Goal: Information Seeking & Learning: Learn about a topic

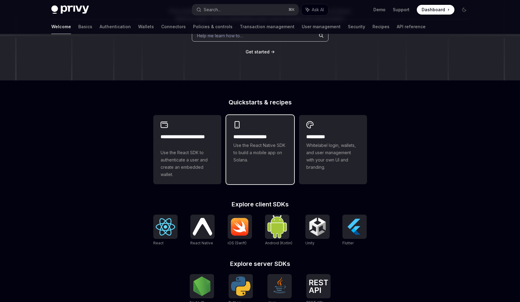
scroll to position [188, 0]
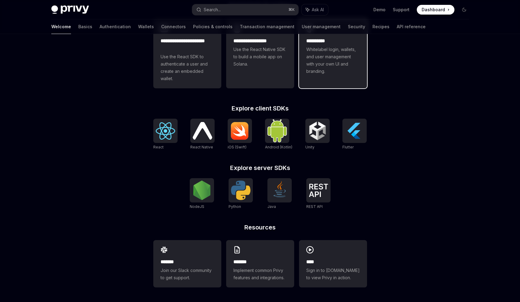
click at [347, 77] on div "**********" at bounding box center [333, 50] width 68 height 62
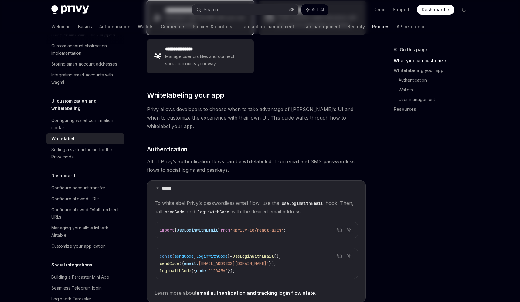
scroll to position [280, 0]
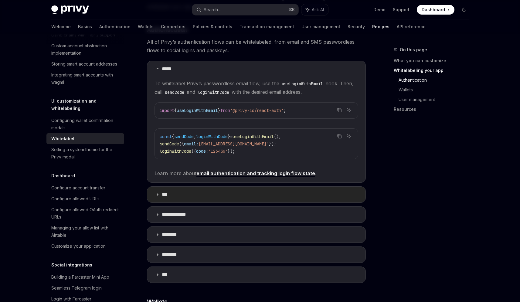
click at [233, 190] on summary "***" at bounding box center [256, 195] width 218 height 16
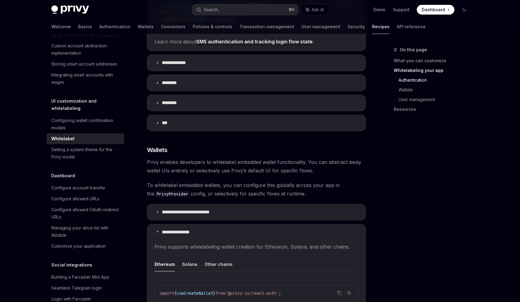
scroll to position [554, 0]
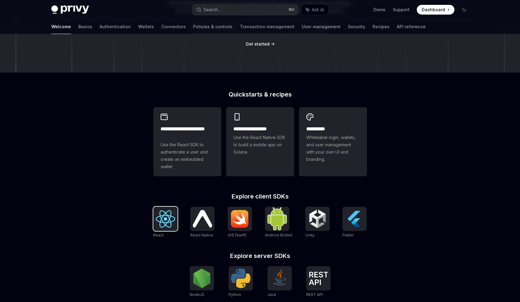
scroll to position [92, 0]
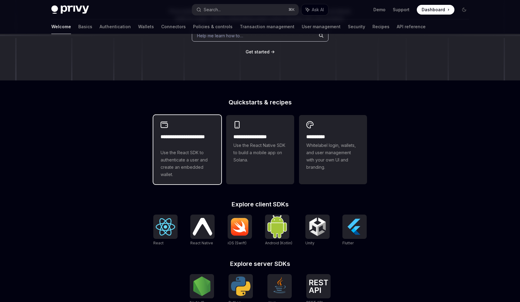
click at [175, 147] on h2 "**********" at bounding box center [187, 140] width 53 height 15
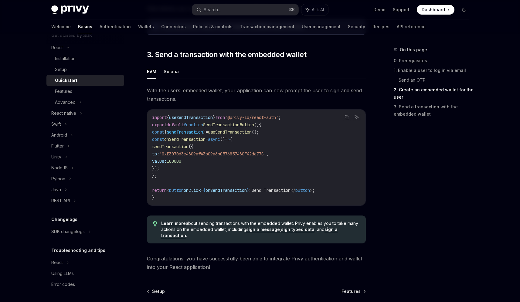
scroll to position [579, 0]
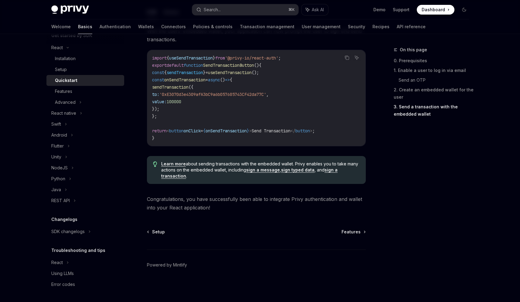
click at [78, 28] on link "Basics" at bounding box center [85, 26] width 14 height 15
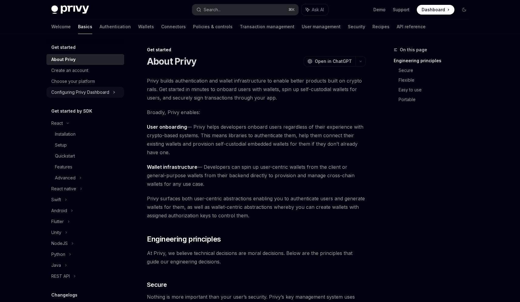
click at [80, 88] on div "Configuring Privy Dashboard" at bounding box center [85, 92] width 78 height 11
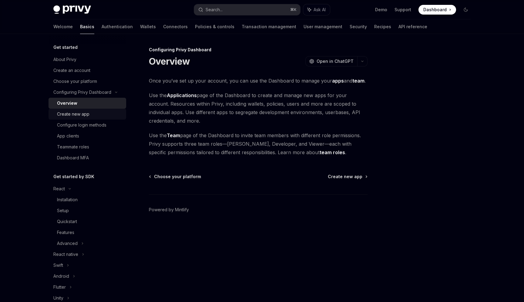
click at [78, 115] on div "Create new app" at bounding box center [73, 113] width 32 height 7
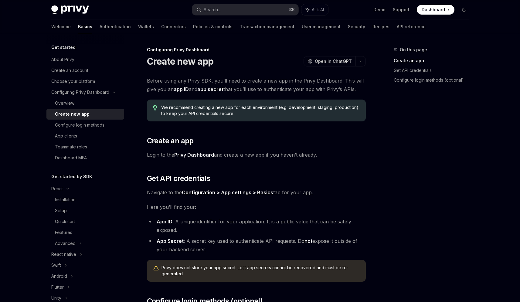
click at [218, 156] on span "Login to the Privy Dashboard and create a new app if you haven’t already." at bounding box center [256, 155] width 219 height 8
click at [225, 157] on span "Login to the Privy Dashboard and create a new app if you haven’t already." at bounding box center [256, 155] width 219 height 8
click at [290, 193] on span "Navigate to the Configuration > App settings > Basics tab for your app." at bounding box center [256, 192] width 219 height 8
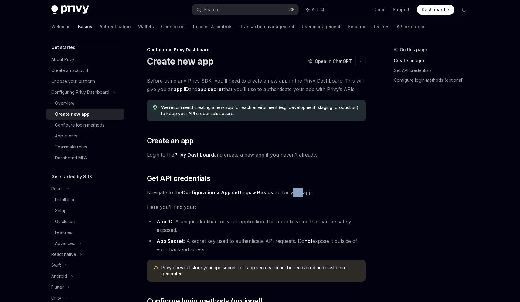
click at [290, 193] on span "Navigate to the Configuration > App settings > Basics tab for your app." at bounding box center [256, 192] width 219 height 8
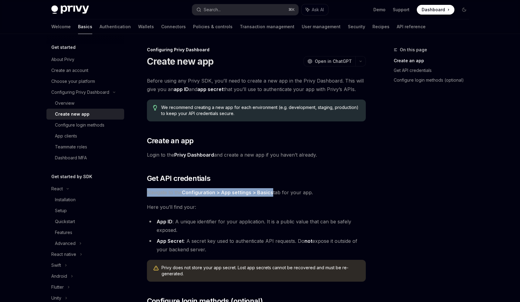
click at [290, 193] on span "Navigate to the Configuration > App settings > Basics tab for your app." at bounding box center [256, 192] width 219 height 8
click at [294, 193] on span "Navigate to the Configuration > App settings > Basics tab for your app." at bounding box center [256, 192] width 219 height 8
click at [225, 240] on li "App Secret : A secret key used to authenticate API requests. Do not expose it o…" at bounding box center [256, 245] width 219 height 17
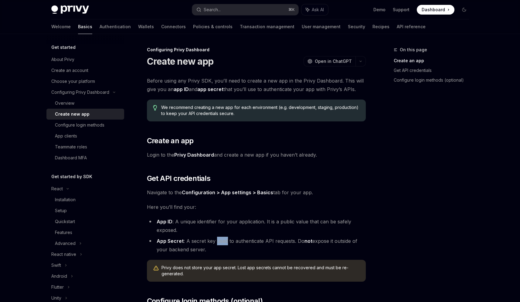
click at [225, 240] on li "App Secret : A secret key used to authenticate API requests. Do not expose it o…" at bounding box center [256, 245] width 219 height 17
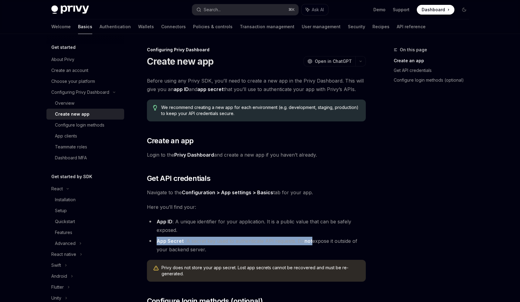
click at [225, 240] on li "App Secret : A secret key used to authenticate API requests. Do not expose it o…" at bounding box center [256, 245] width 219 height 17
click at [229, 240] on li "App Secret : A secret key used to authenticate API requests. Do not expose it o…" at bounding box center [256, 245] width 219 height 17
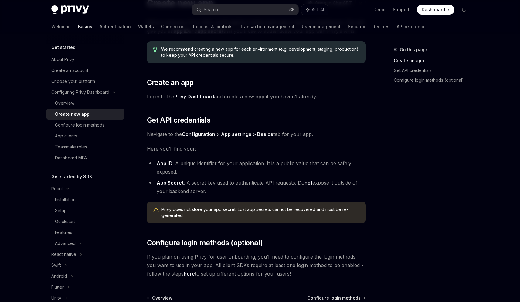
scroll to position [124, 0]
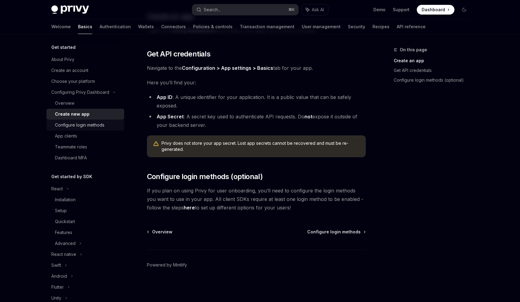
click at [83, 128] on div "Configure login methods" at bounding box center [79, 124] width 49 height 7
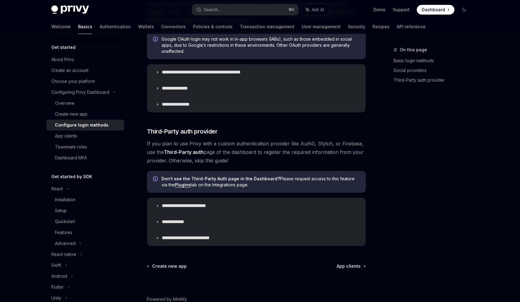
scroll to position [279, 0]
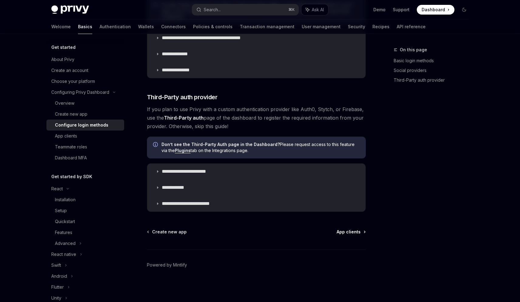
click at [341, 232] on span "App clients" at bounding box center [349, 232] width 24 height 6
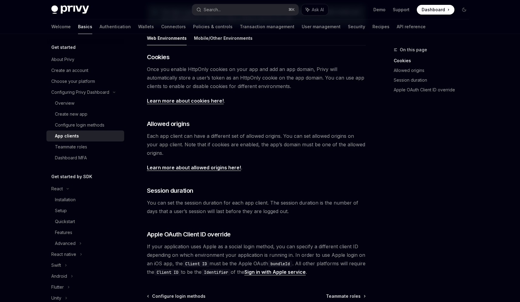
scroll to position [183, 0]
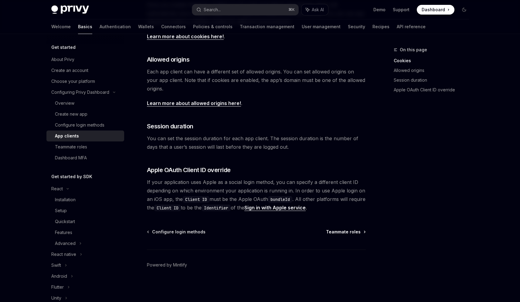
click at [342, 233] on span "Teammate roles" at bounding box center [343, 232] width 35 height 6
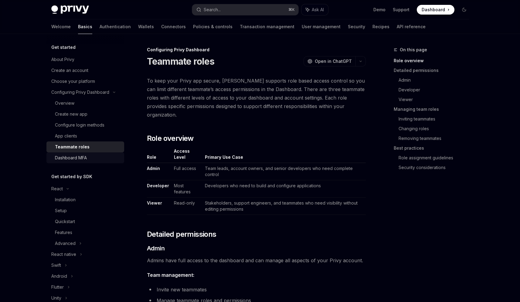
click at [86, 157] on div "Dashboard MFA" at bounding box center [71, 157] width 32 height 7
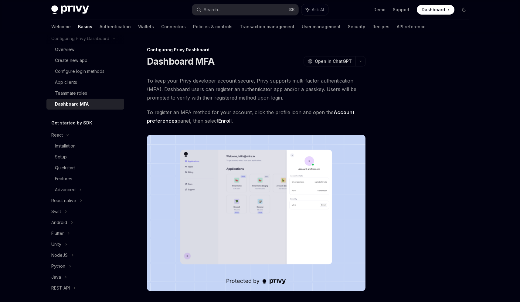
scroll to position [62, 0]
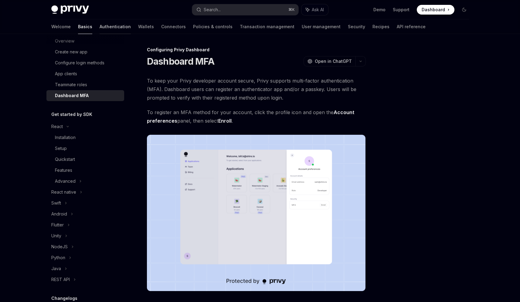
click at [100, 23] on link "Authentication" at bounding box center [115, 26] width 31 height 15
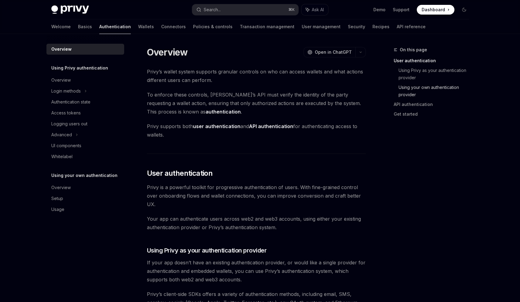
click at [414, 89] on link "Using your own authentication provider" at bounding box center [435, 91] width 75 height 17
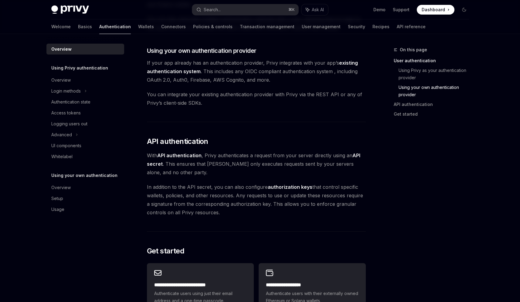
scroll to position [307, 0]
click at [83, 132] on div "Advanced" at bounding box center [85, 134] width 78 height 11
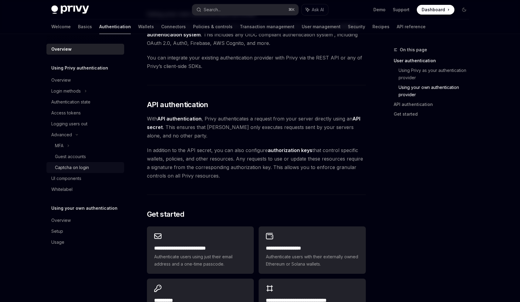
scroll to position [344, 0]
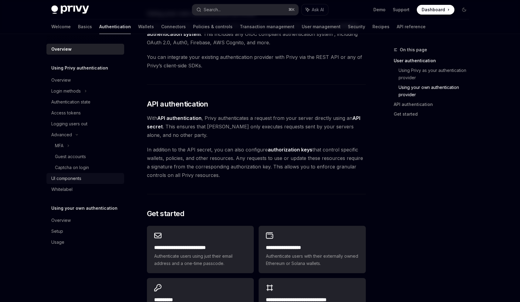
click at [91, 179] on div "UI components" at bounding box center [85, 178] width 69 height 7
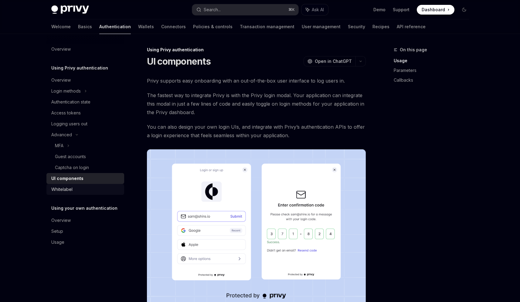
click at [90, 190] on div "Whitelabel" at bounding box center [85, 189] width 69 height 7
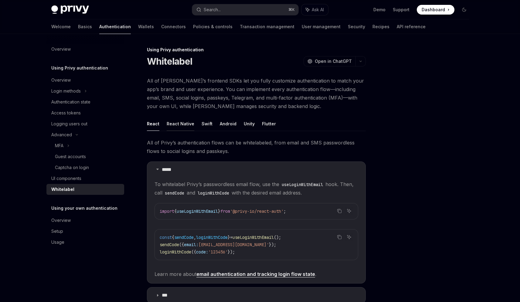
click at [174, 126] on button "React Native" at bounding box center [181, 124] width 28 height 14
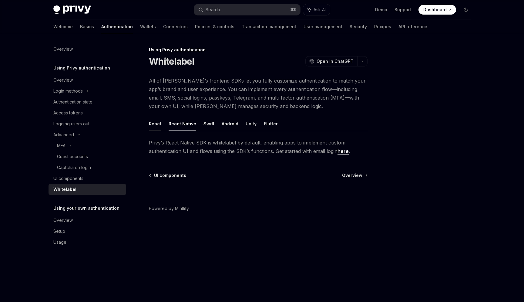
click at [157, 126] on button "React" at bounding box center [155, 124] width 12 height 14
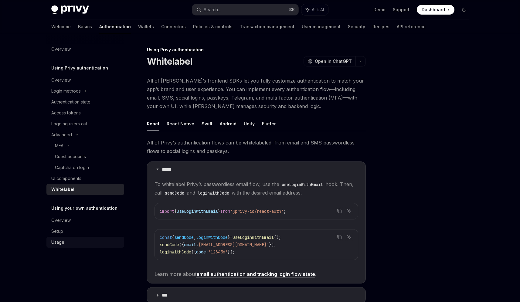
click at [75, 239] on div "Usage" at bounding box center [85, 242] width 69 height 7
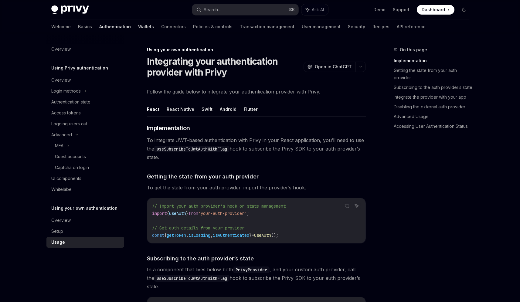
click at [138, 25] on link "Wallets" at bounding box center [146, 26] width 16 height 15
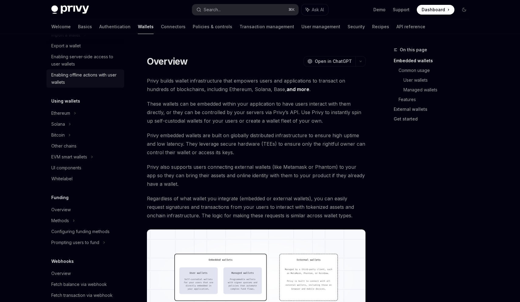
scroll to position [111, 0]
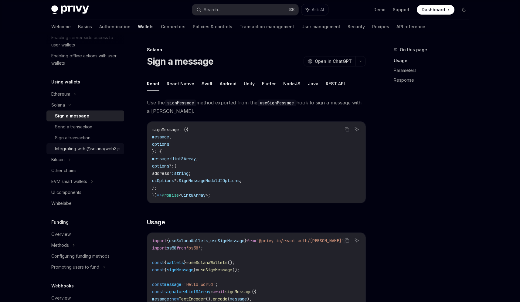
click at [100, 152] on div "Integrating with @solana/web3.js" at bounding box center [88, 148] width 66 height 7
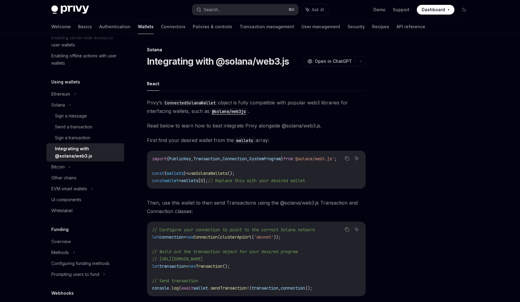
scroll to position [97, 0]
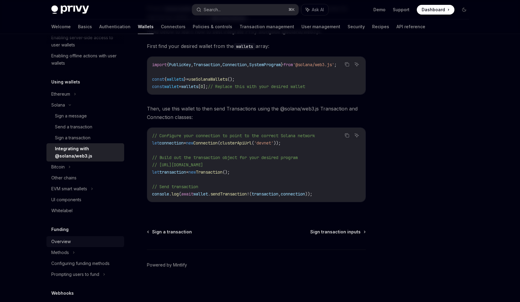
click at [103, 242] on div "Overview" at bounding box center [85, 241] width 69 height 7
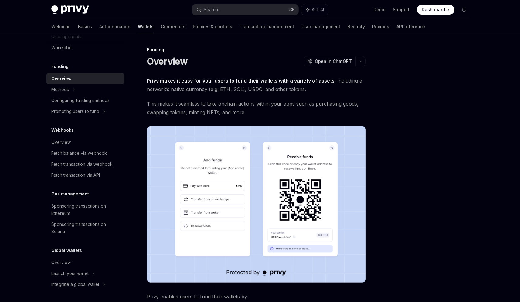
scroll to position [274, 0]
click at [93, 227] on div "Sponsoring transactions on Solana" at bounding box center [85, 228] width 69 height 15
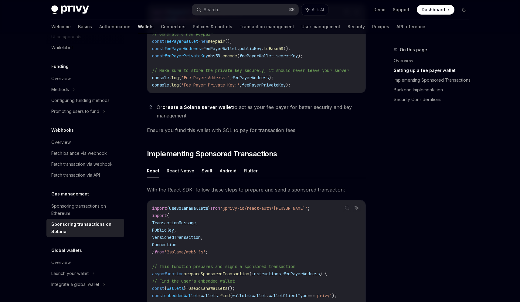
scroll to position [424, 0]
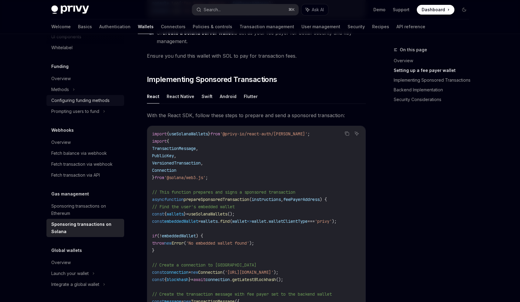
click at [105, 103] on div "Configuring funding methods" at bounding box center [80, 100] width 58 height 7
type textarea "*"
